Goal: Task Accomplishment & Management: Manage account settings

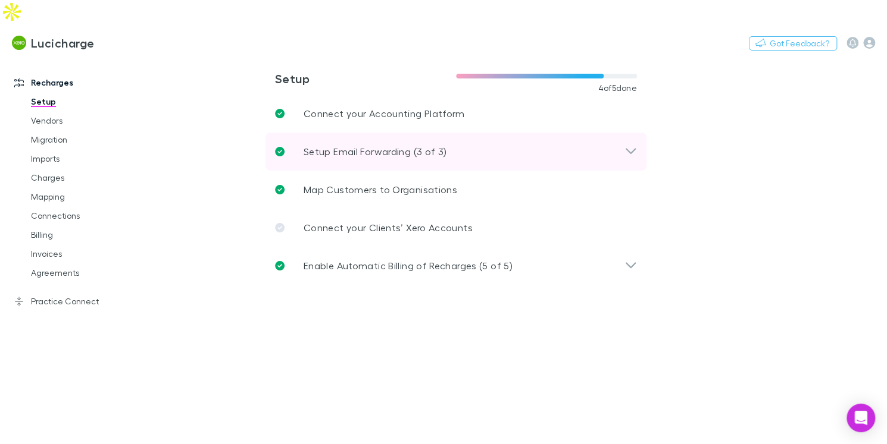
click at [415, 139] on div "Setup Email Forwarding (3 of 3)" at bounding box center [455, 152] width 381 height 38
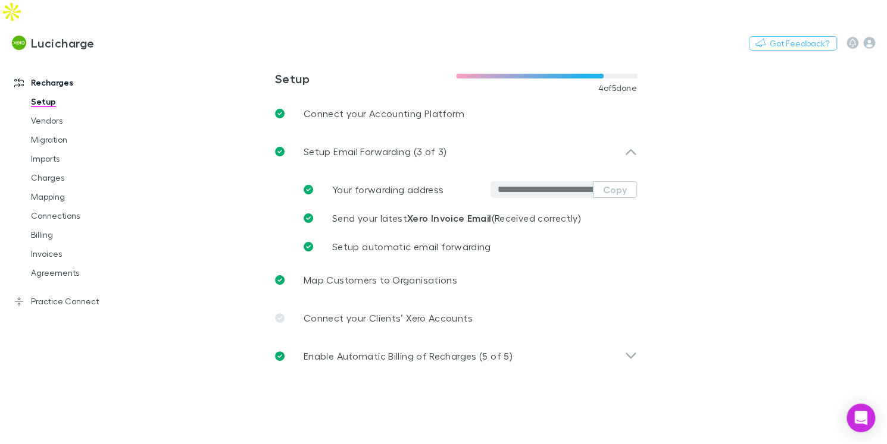
click at [552, 184] on input "**********" at bounding box center [544, 190] width 95 height 12
click at [48, 168] on link "Charges" at bounding box center [82, 177] width 127 height 19
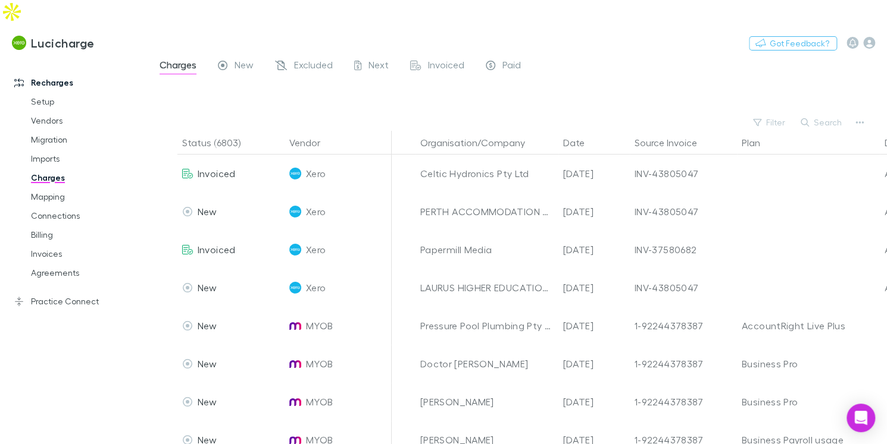
click at [48, 168] on link "Charges" at bounding box center [82, 177] width 127 height 19
click at [865, 114] on button "button" at bounding box center [859, 122] width 17 height 17
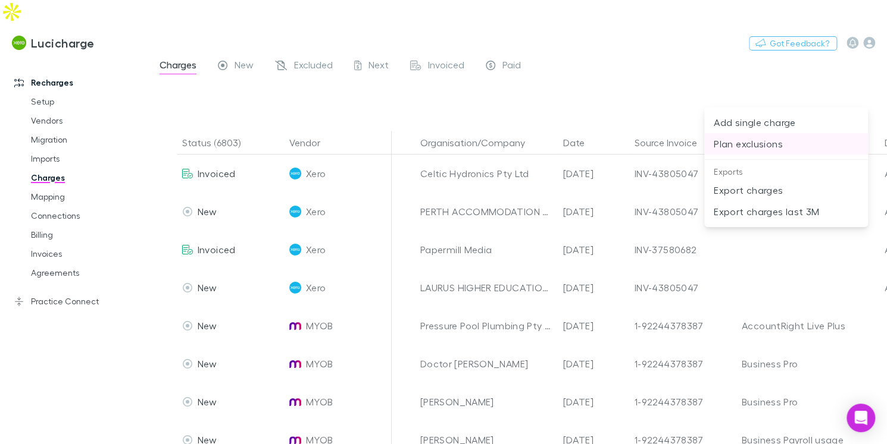
click at [737, 142] on p "Plan exclusions" at bounding box center [785, 144] width 145 height 14
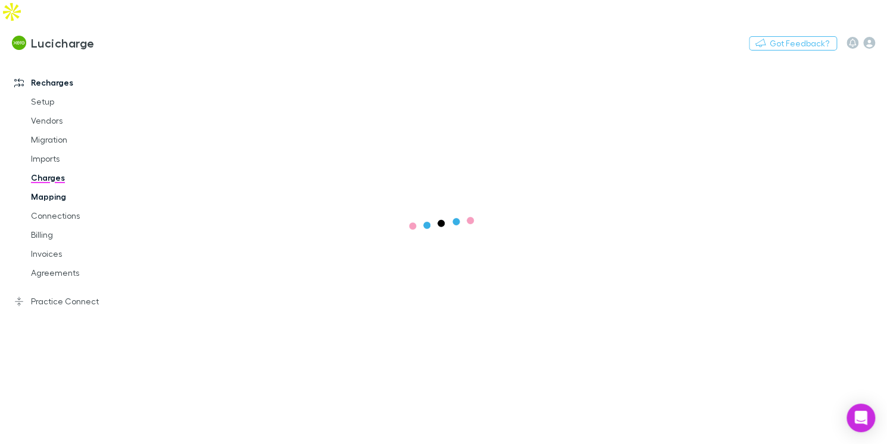
click at [42, 187] on link "Mapping" at bounding box center [82, 196] width 127 height 19
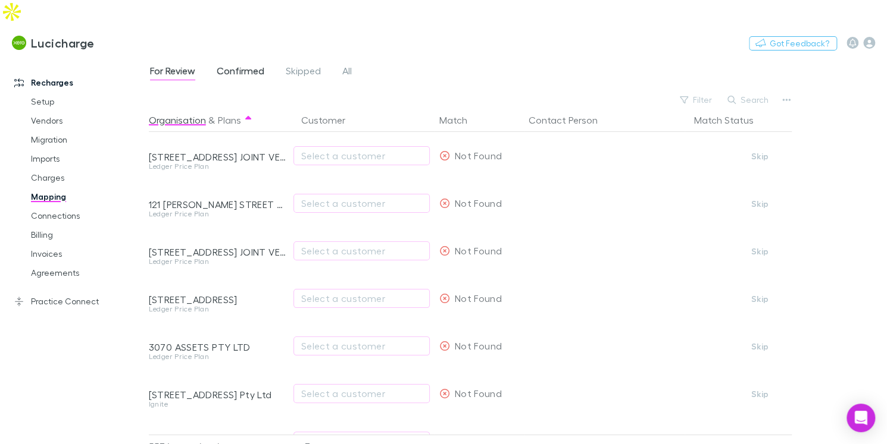
click at [237, 65] on span "Confirmed" at bounding box center [241, 72] width 48 height 15
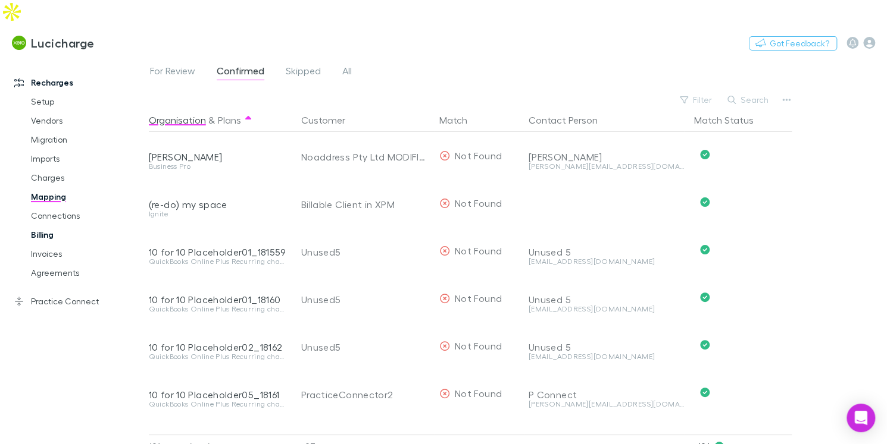
click at [58, 226] on link "Billing" at bounding box center [82, 235] width 127 height 19
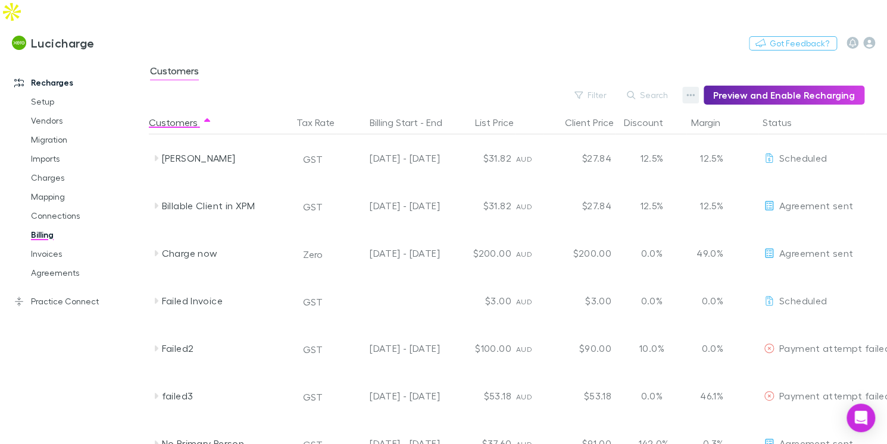
click at [695, 87] on button "button" at bounding box center [690, 95] width 17 height 17
click at [651, 115] on p "Discount Split" at bounding box center [622, 110] width 145 height 14
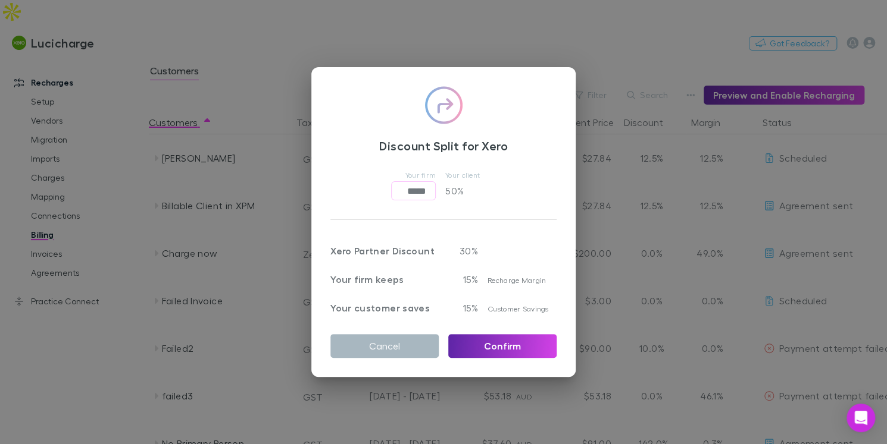
click at [360, 343] on button "Cancel" at bounding box center [384, 346] width 108 height 24
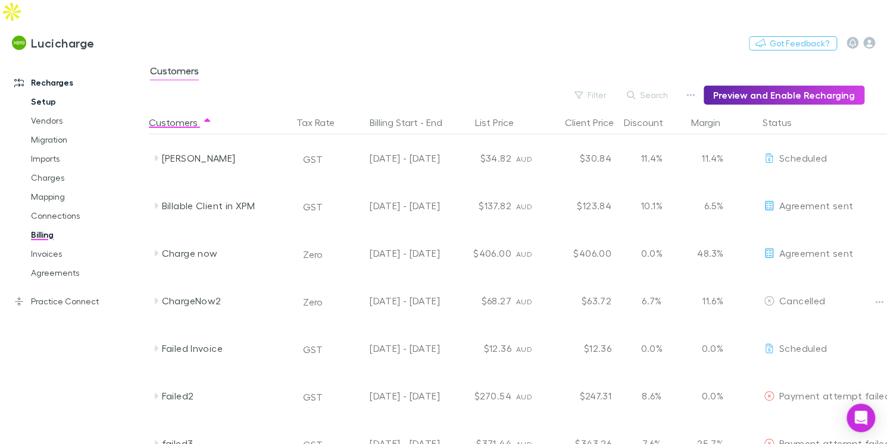
click at [38, 92] on link "Setup" at bounding box center [82, 101] width 127 height 19
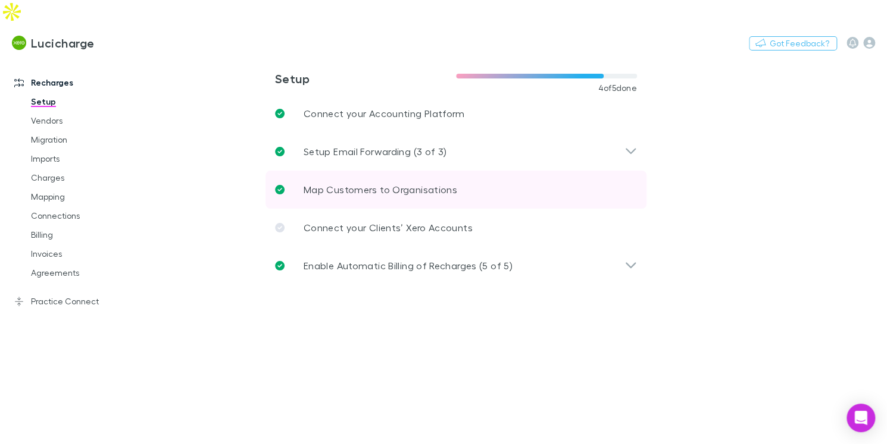
click at [474, 176] on link "Map Customers to Organisations" at bounding box center [455, 190] width 381 height 38
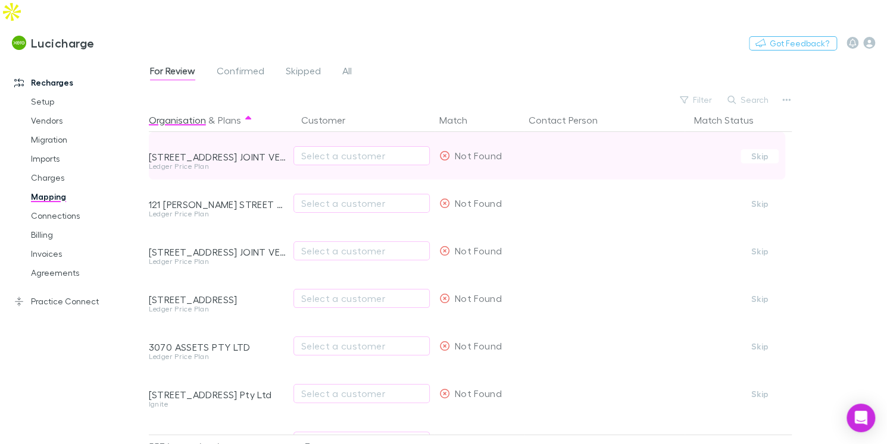
click at [480, 138] on div "Not Found" at bounding box center [470, 156] width 62 height 48
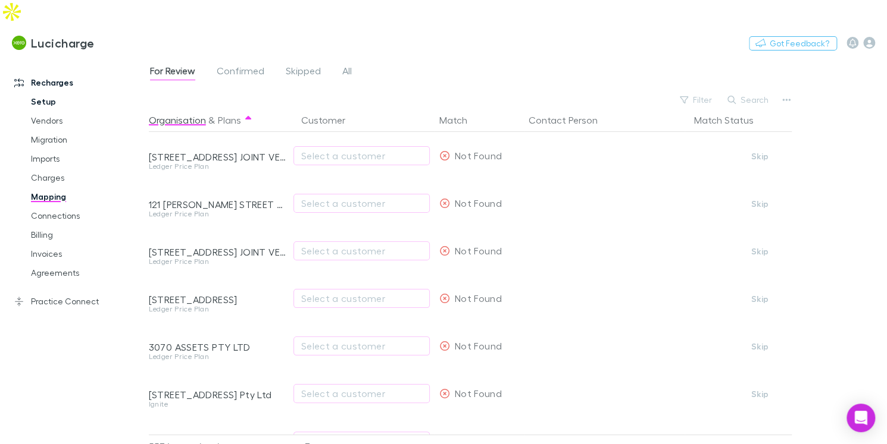
click at [57, 92] on link "Setup" at bounding box center [82, 101] width 127 height 19
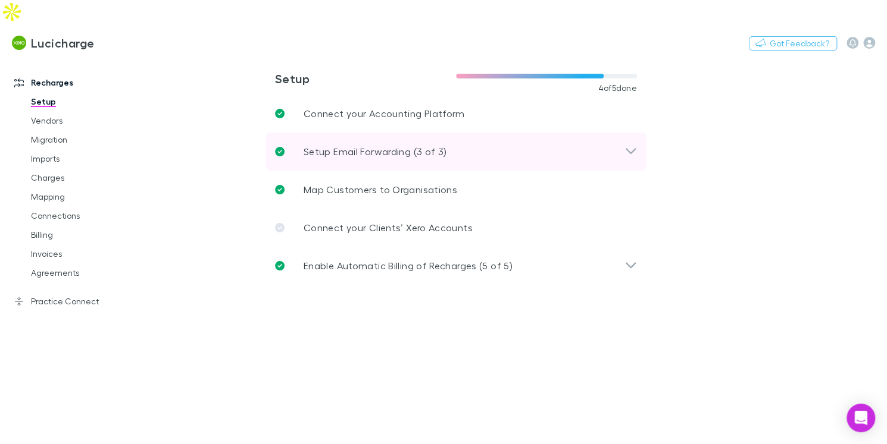
click at [317, 145] on p "Setup Email Forwarding (3 of 3)" at bounding box center [374, 152] width 143 height 14
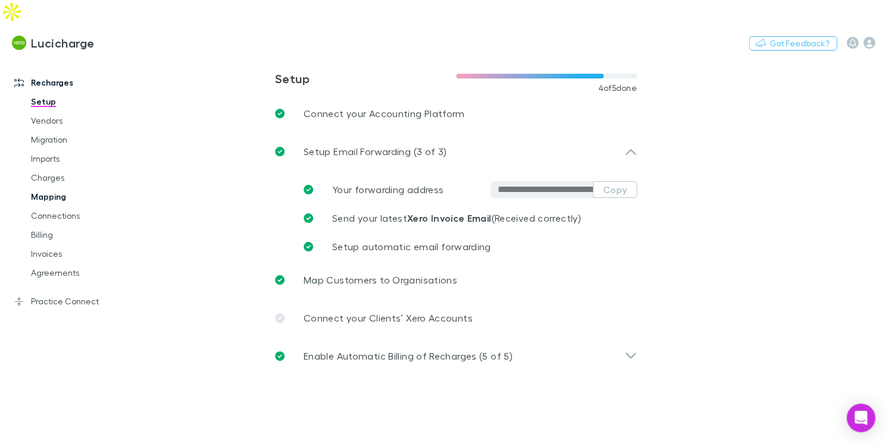
click at [43, 187] on link "Mapping" at bounding box center [82, 196] width 127 height 19
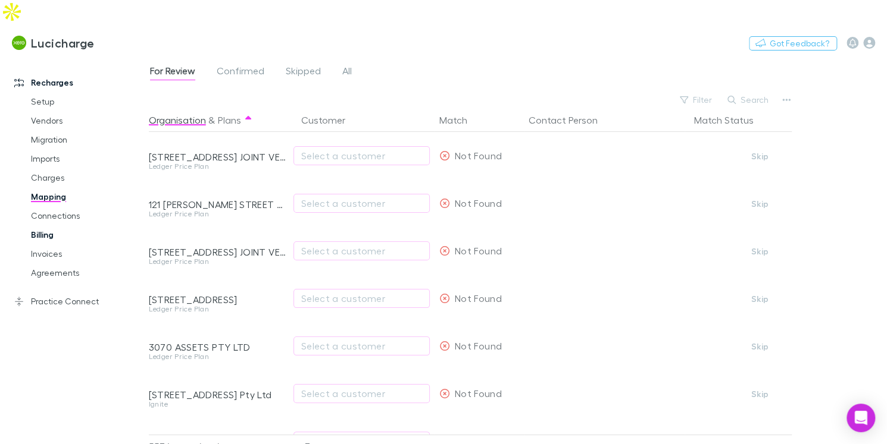
click at [52, 226] on link "Billing" at bounding box center [82, 235] width 127 height 19
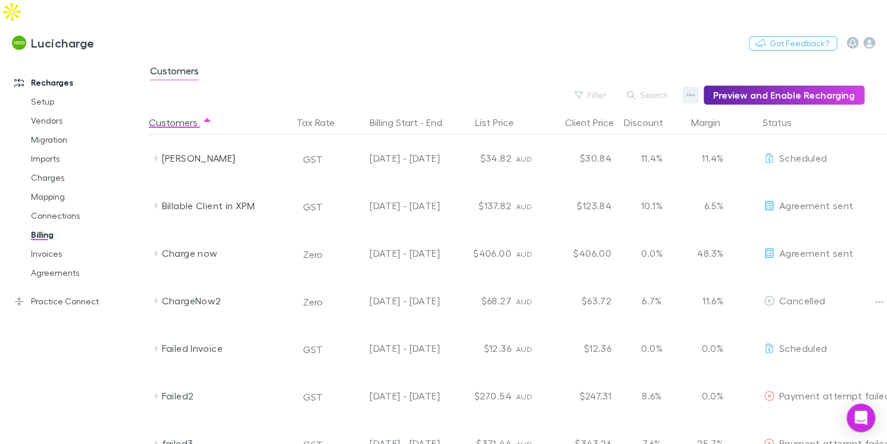
click at [693, 94] on icon "button" at bounding box center [690, 95] width 8 height 2
click at [569, 118] on li "Discount Split" at bounding box center [622, 109] width 164 height 21
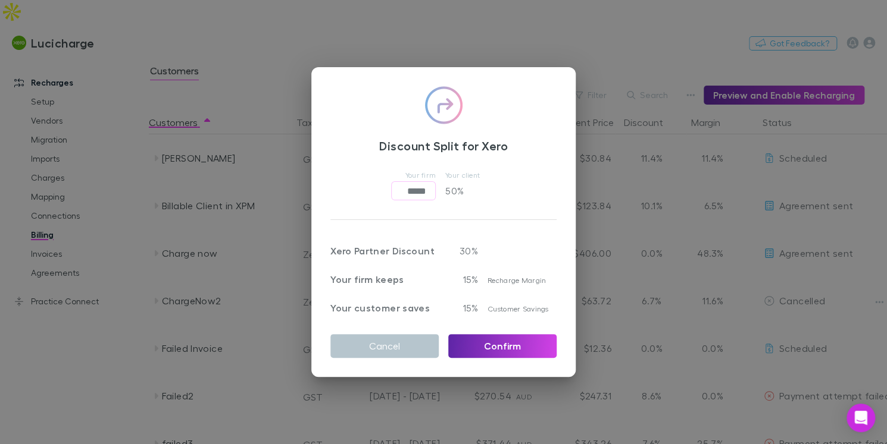
click at [580, 49] on div "Discount Split for Xero Your firm ***** ​ Your client 50 % Xero Partner Discoun…" at bounding box center [443, 222] width 887 height 444
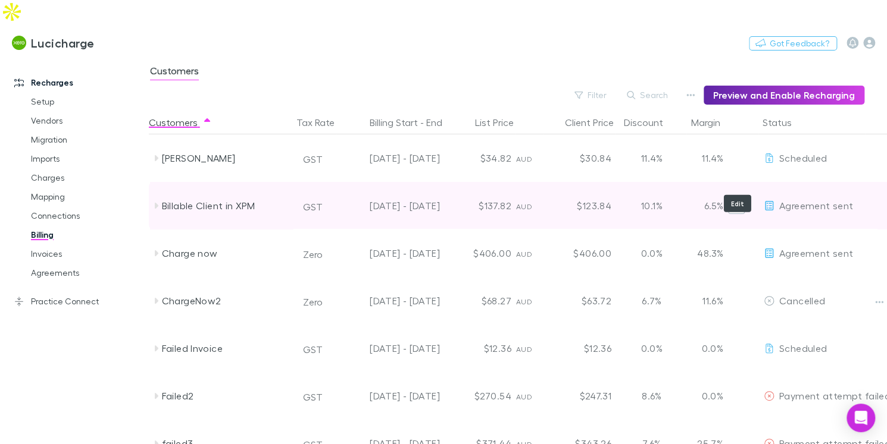
click at [729, 198] on button "Edit" at bounding box center [736, 206] width 17 height 17
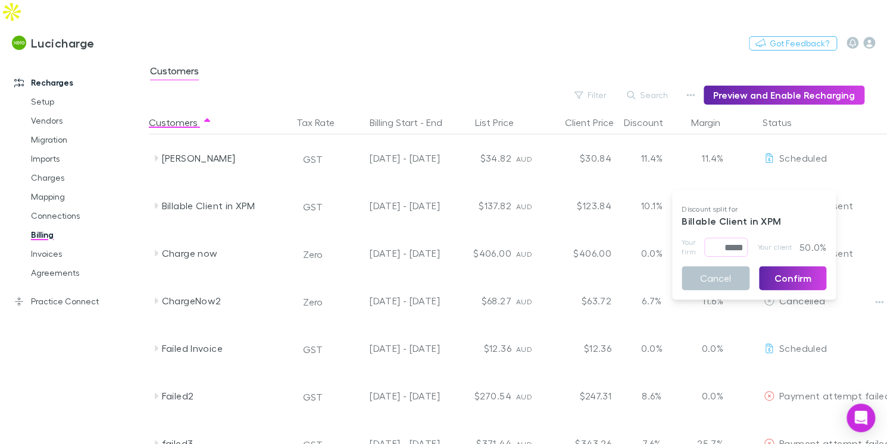
drag, startPoint x: 788, startPoint y: 98, endPoint x: 502, endPoint y: 98, distance: 285.6
click at [502, 98] on div at bounding box center [443, 222] width 887 height 444
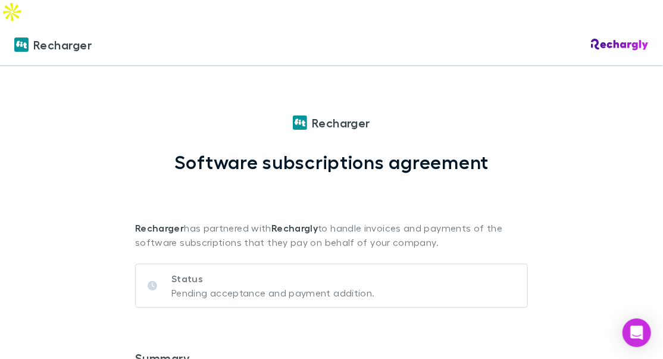
scroll to position [81, 0]
